Goal: Transaction & Acquisition: Download file/media

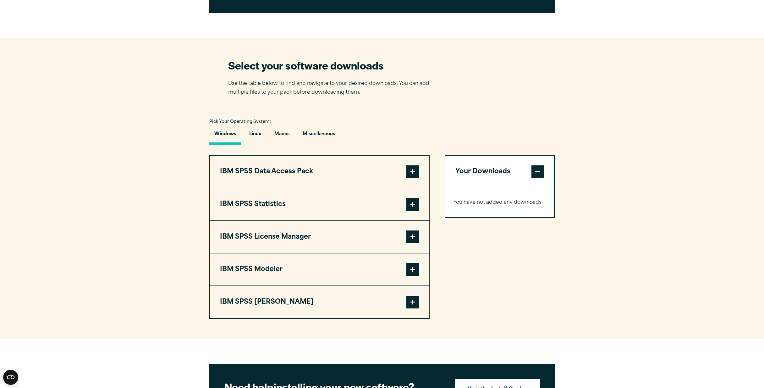
scroll to position [399, 0]
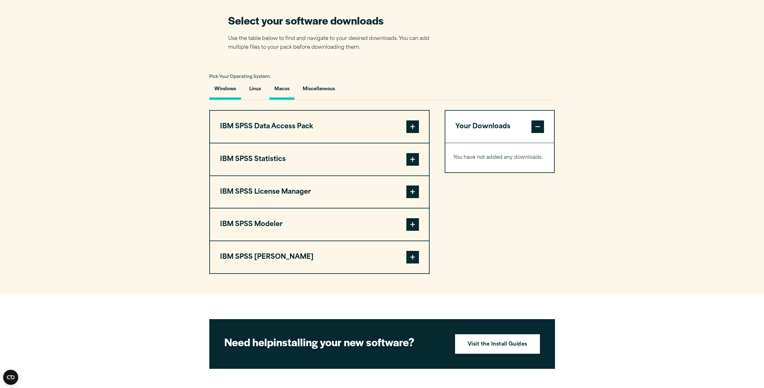
click at [278, 88] on button "Macos" at bounding box center [281, 91] width 25 height 18
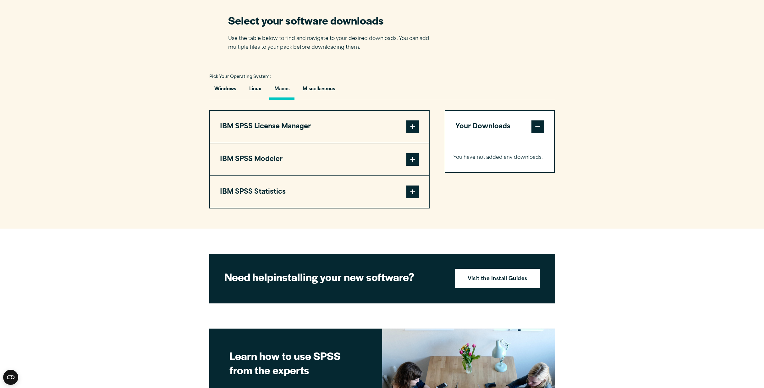
click at [409, 193] on span at bounding box center [413, 192] width 13 height 13
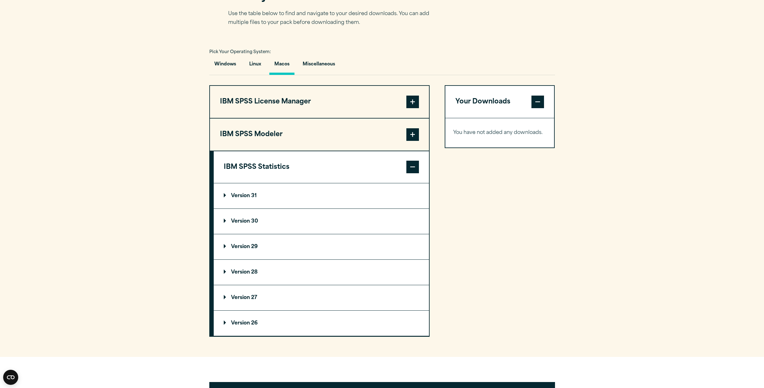
scroll to position [438, 0]
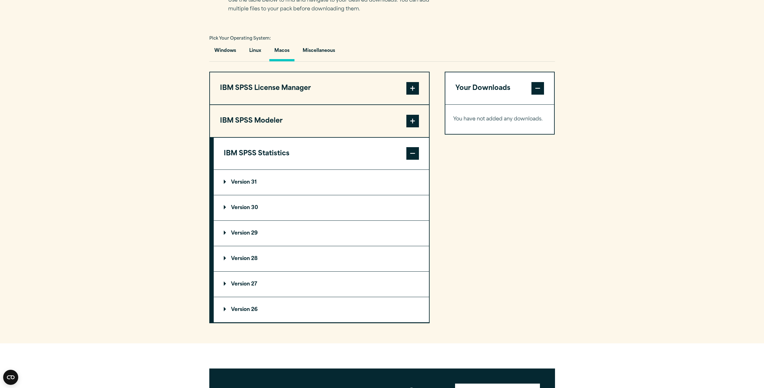
click at [224, 207] on p "Version 30" at bounding box center [241, 207] width 34 height 5
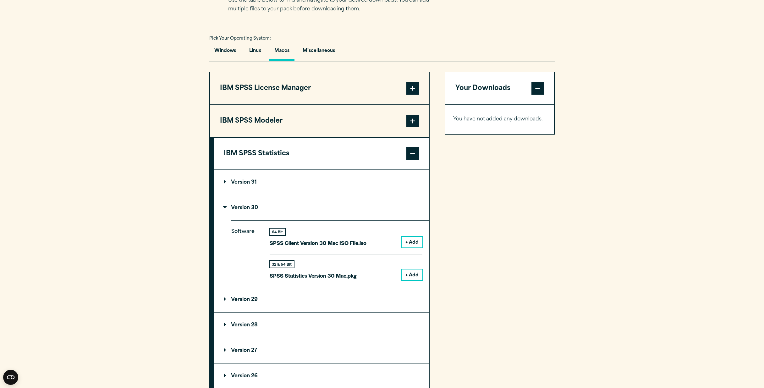
click at [410, 242] on button "+ Add" at bounding box center [412, 242] width 21 height 11
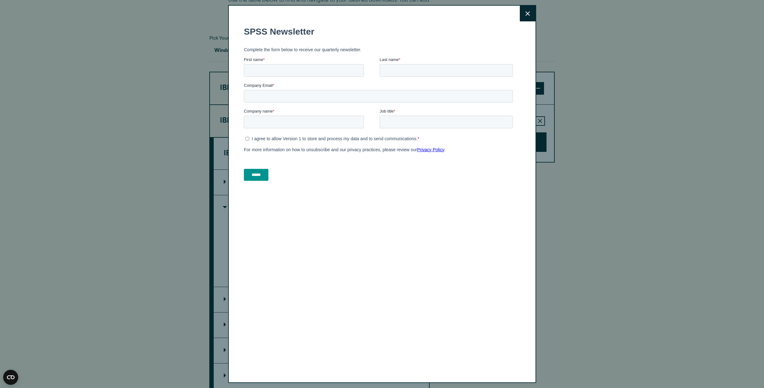
click at [526, 11] on icon at bounding box center [528, 13] width 4 height 5
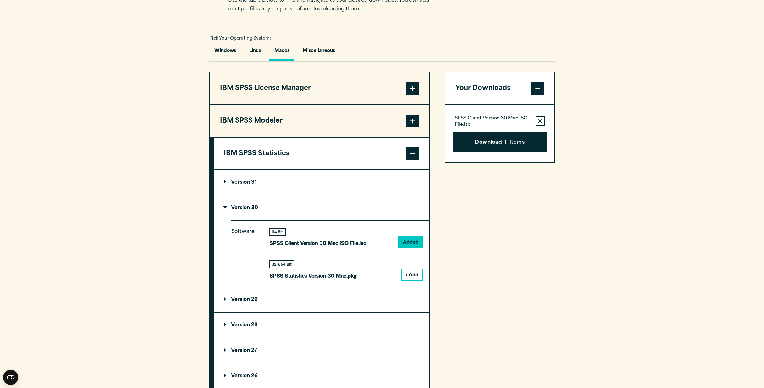
click at [224, 182] on p "Version 31" at bounding box center [240, 182] width 33 height 5
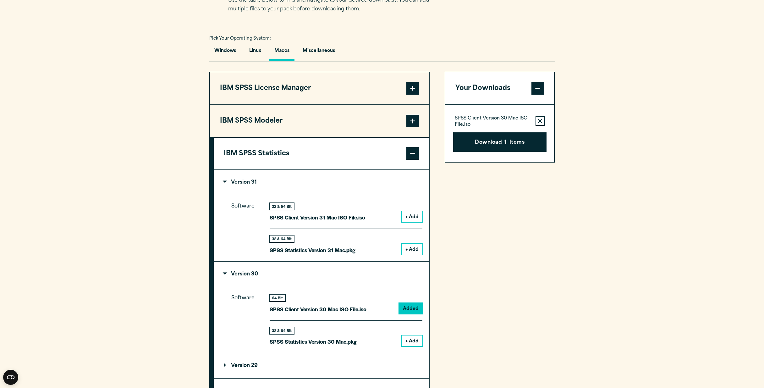
click at [413, 215] on button "+ Add" at bounding box center [412, 216] width 21 height 11
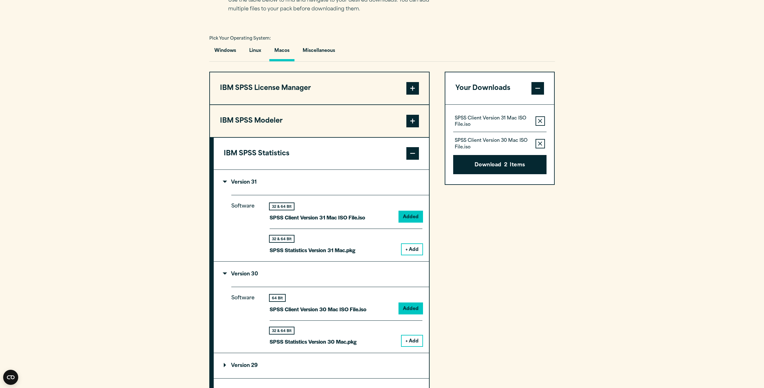
click at [410, 249] on button "+ Add" at bounding box center [412, 249] width 21 height 11
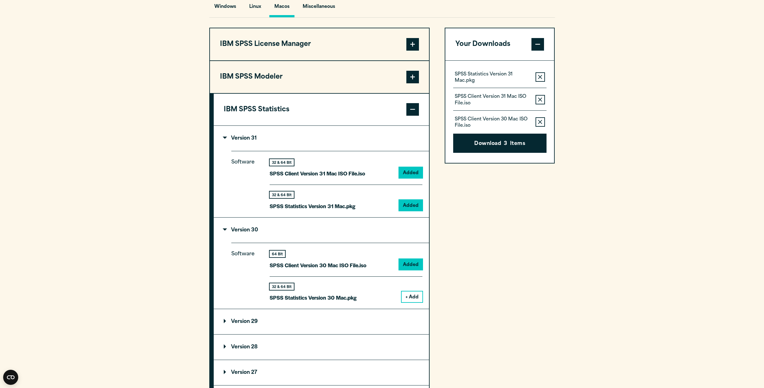
scroll to position [483, 0]
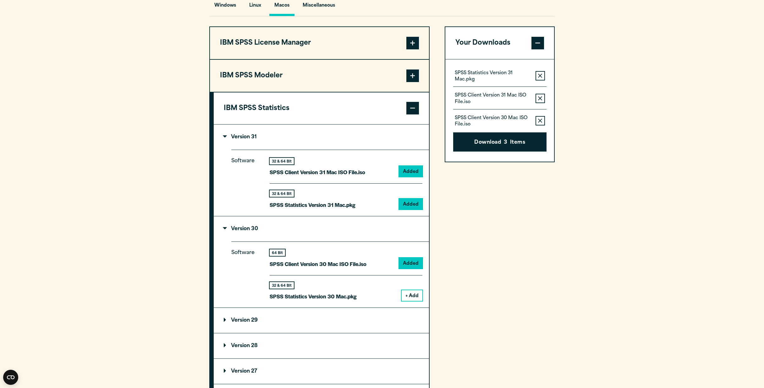
click at [412, 296] on button "+ Add" at bounding box center [412, 295] width 21 height 11
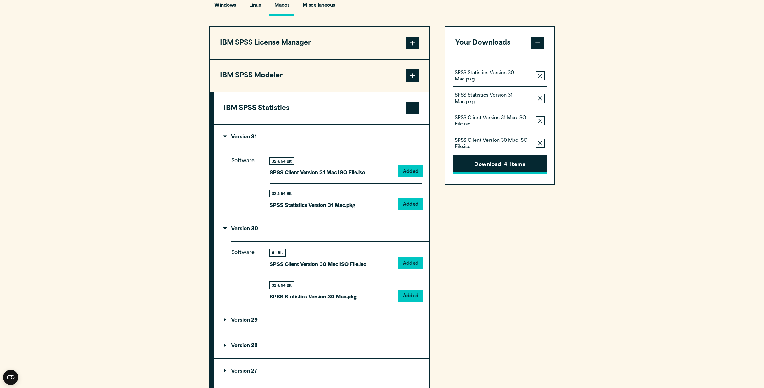
click at [515, 164] on button "Download 4 Items" at bounding box center [499, 164] width 93 height 19
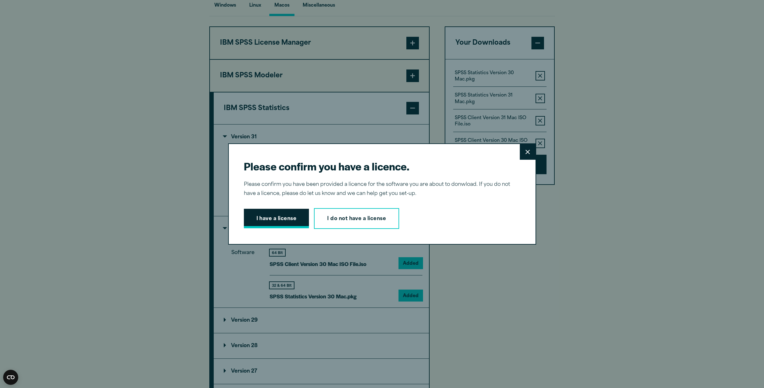
click at [283, 214] on button "I have a license" at bounding box center [276, 218] width 65 height 19
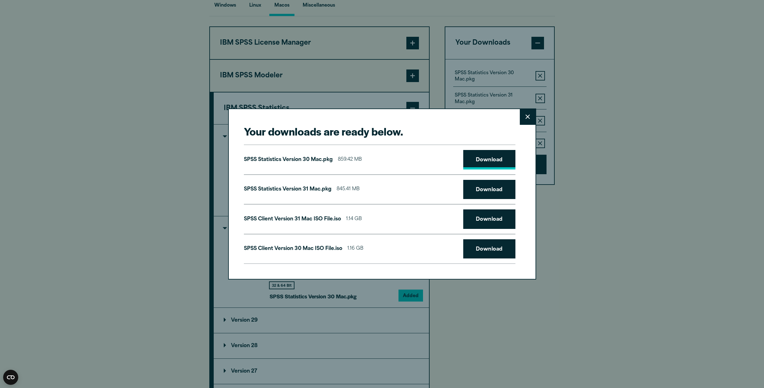
click at [490, 164] on link "Download" at bounding box center [489, 159] width 52 height 19
click at [483, 188] on link "Download" at bounding box center [489, 189] width 52 height 19
click at [488, 220] on link "Download" at bounding box center [489, 218] width 52 height 19
click at [489, 246] on link "Download" at bounding box center [489, 248] width 52 height 19
